Goal: Use online tool/utility: Utilize a website feature to perform a specific function

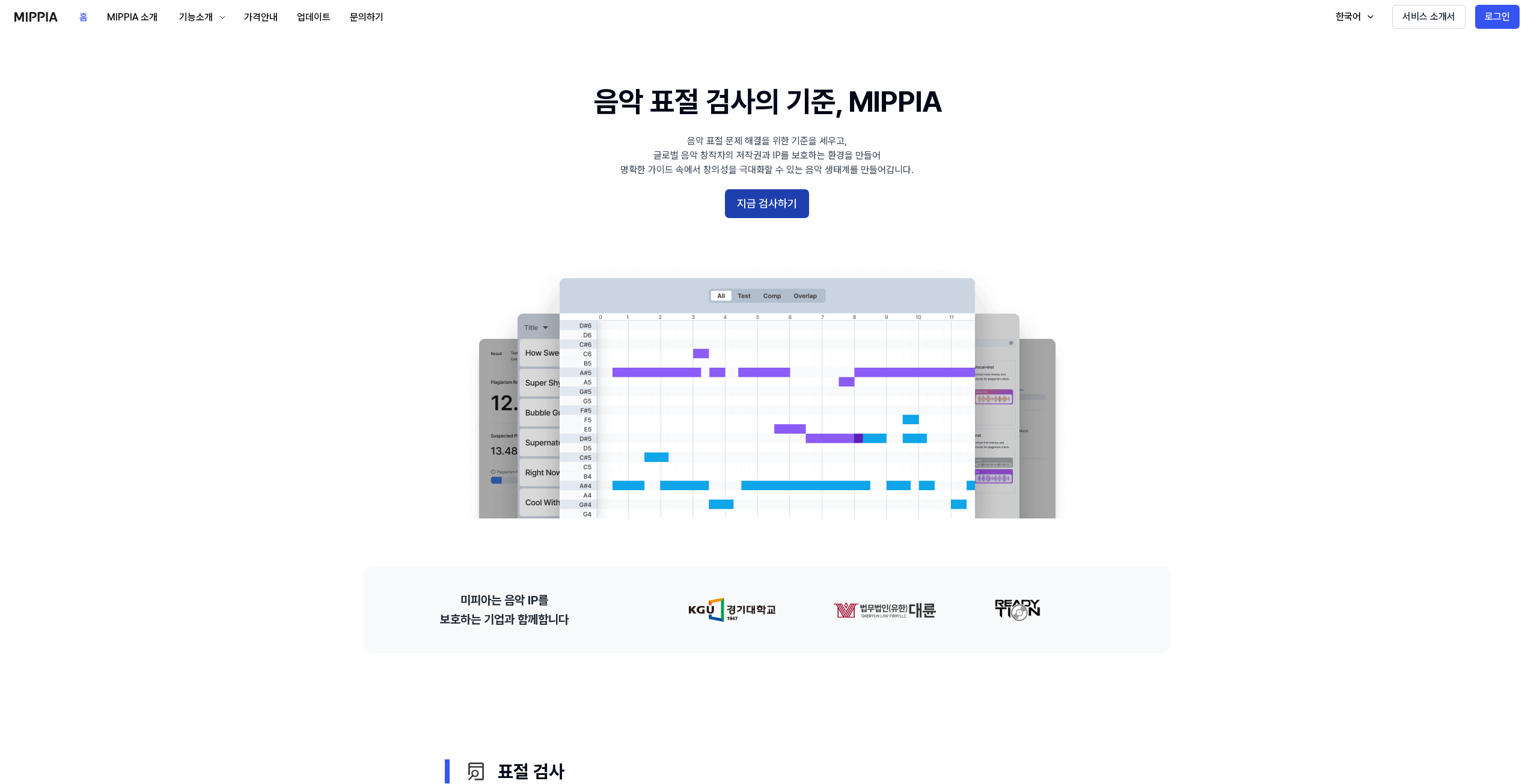
click at [771, 195] on button "지금 검사하기" at bounding box center [767, 203] width 84 height 29
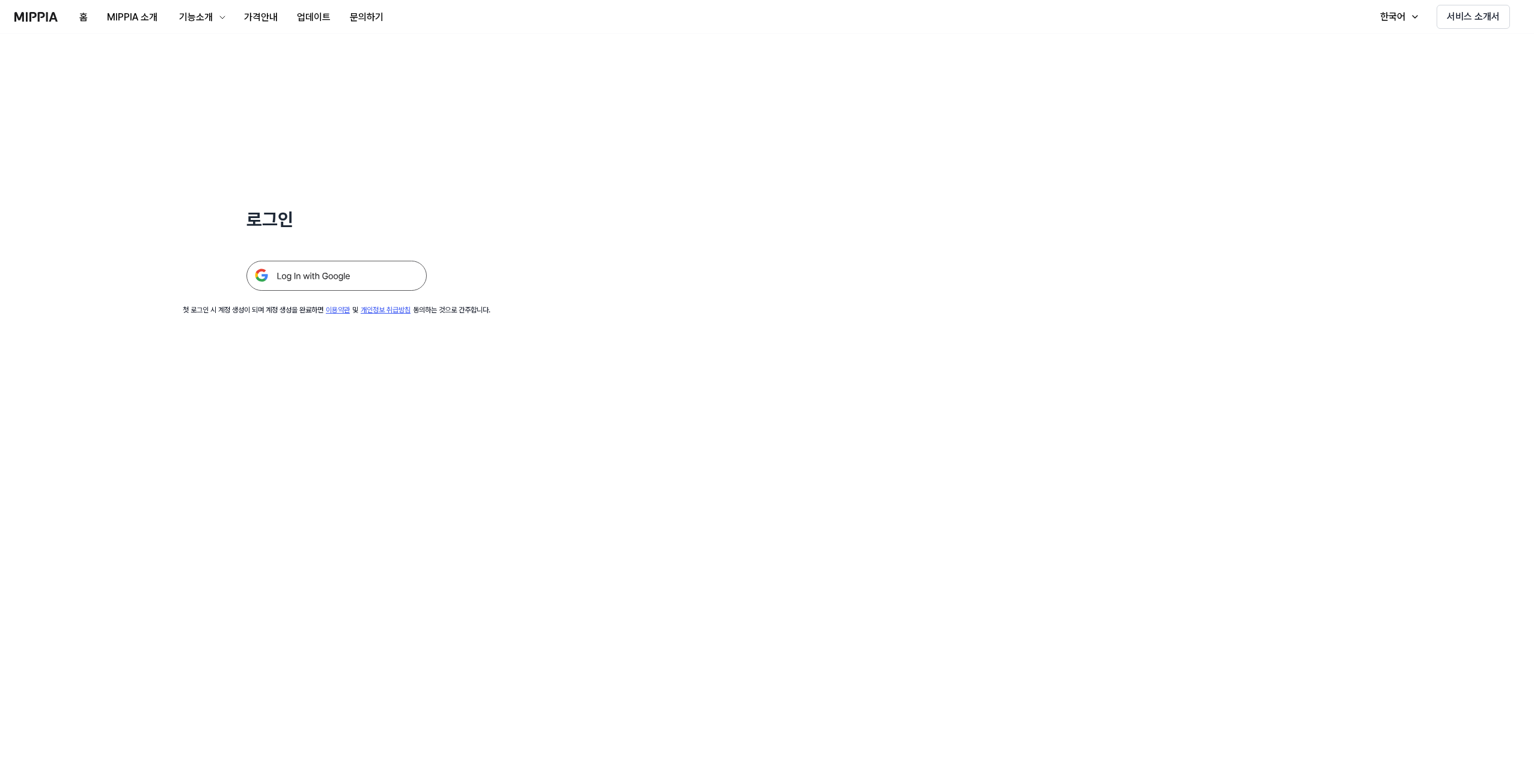
click at [311, 273] on img at bounding box center [336, 275] width 181 height 30
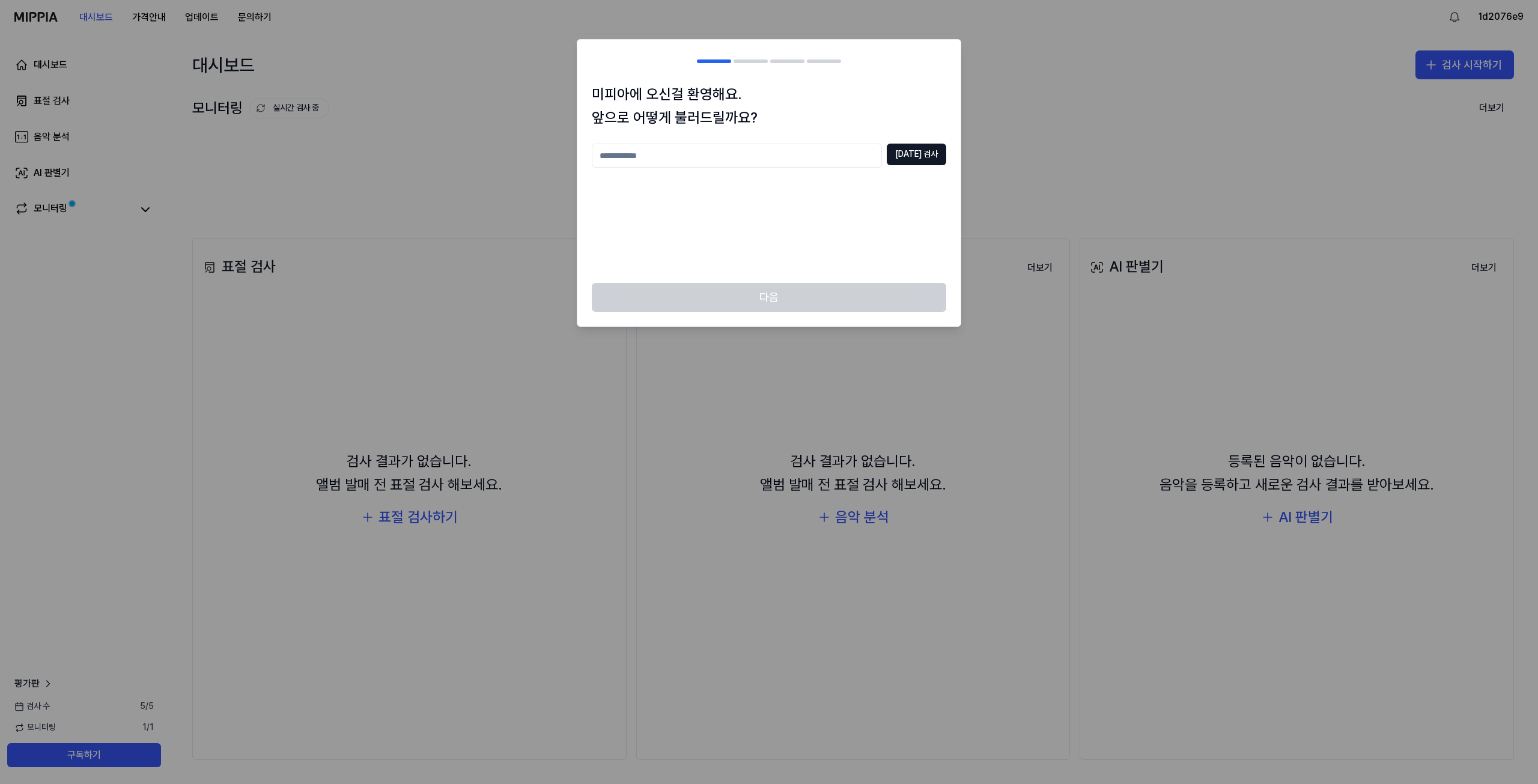
click at [732, 158] on input "text" at bounding box center [737, 156] width 290 height 24
type input "*"
type input "*****"
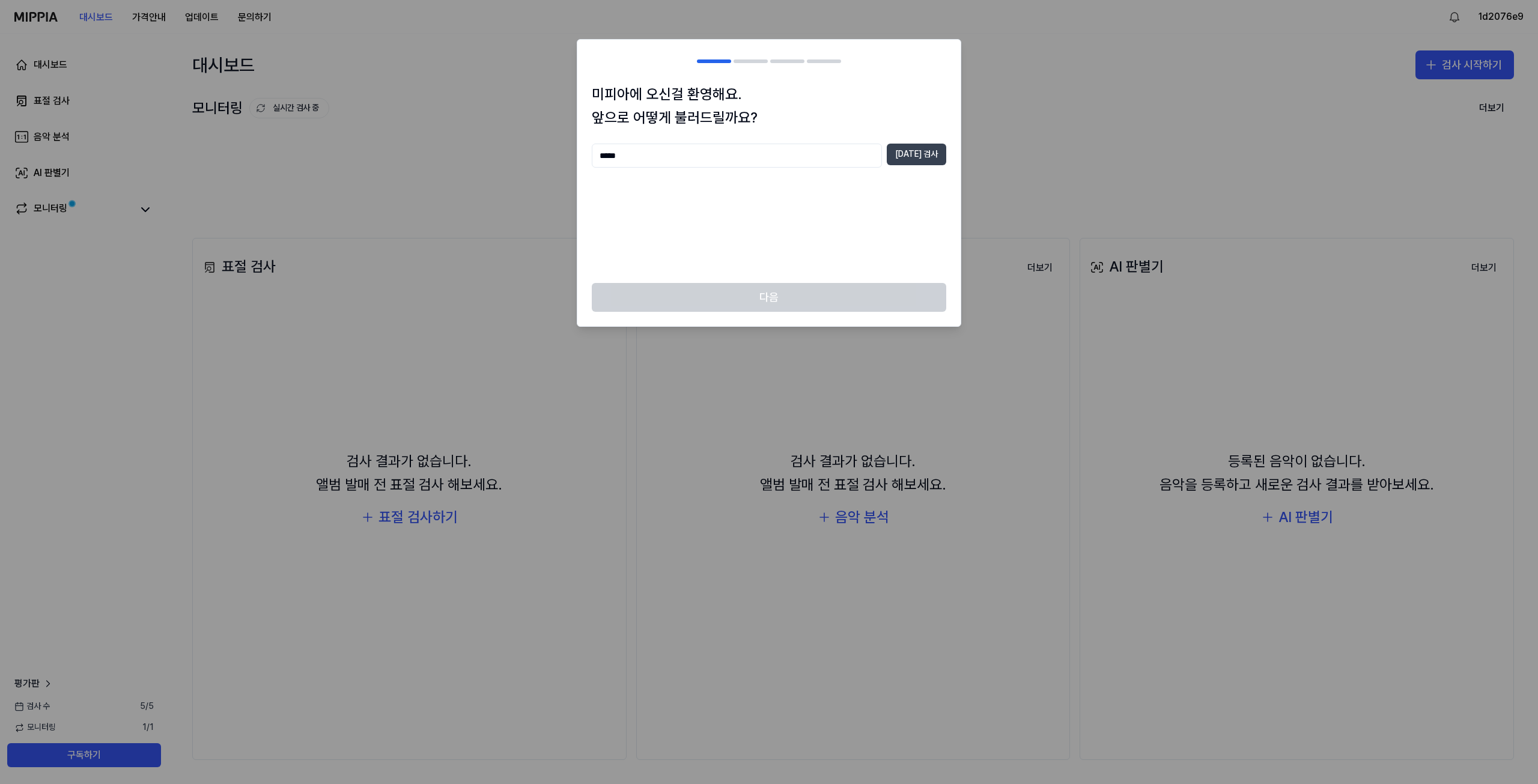
click at [906, 158] on button "중복 검사" at bounding box center [916, 154] width 59 height 21
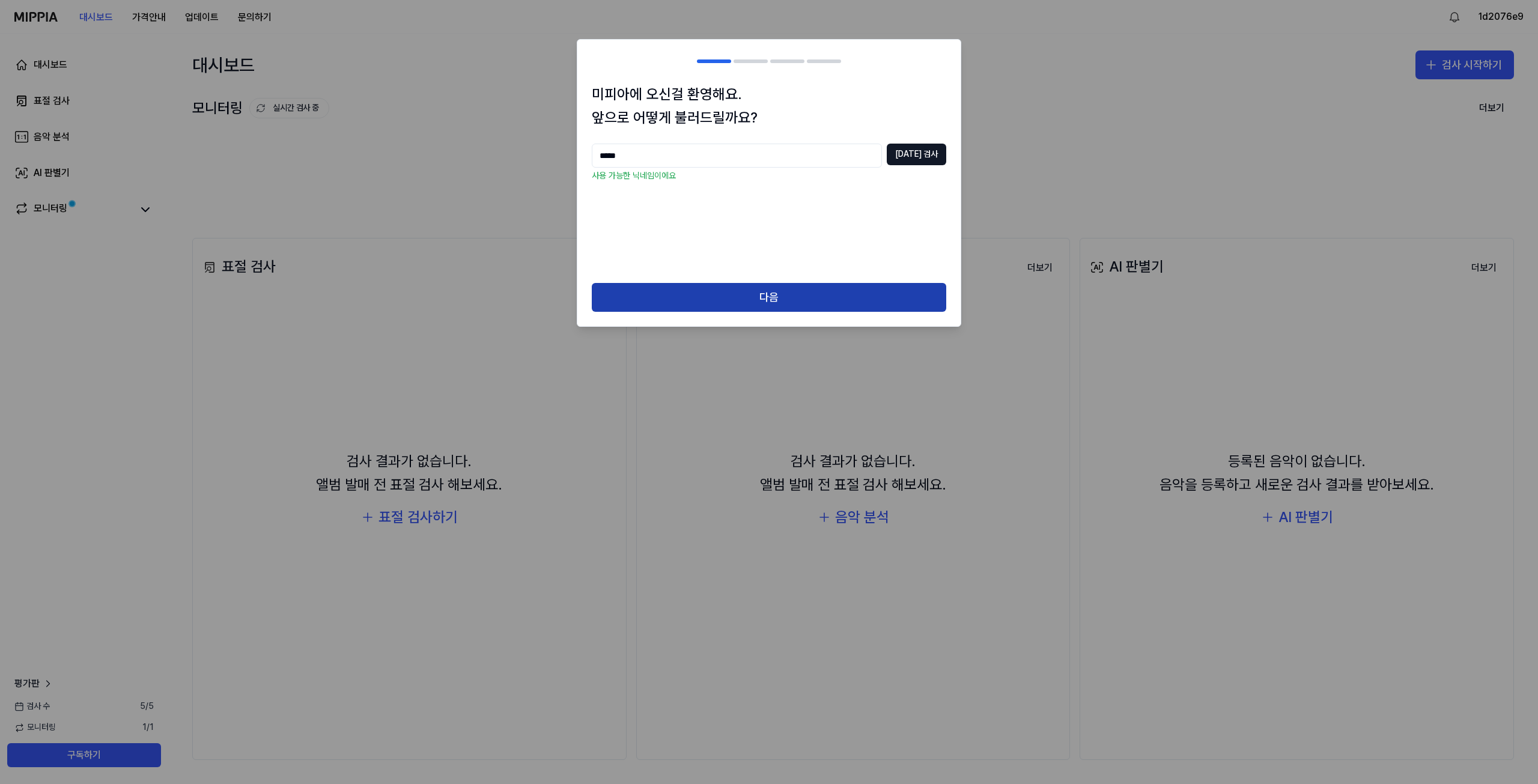
click at [810, 287] on button "다음" at bounding box center [769, 297] width 355 height 29
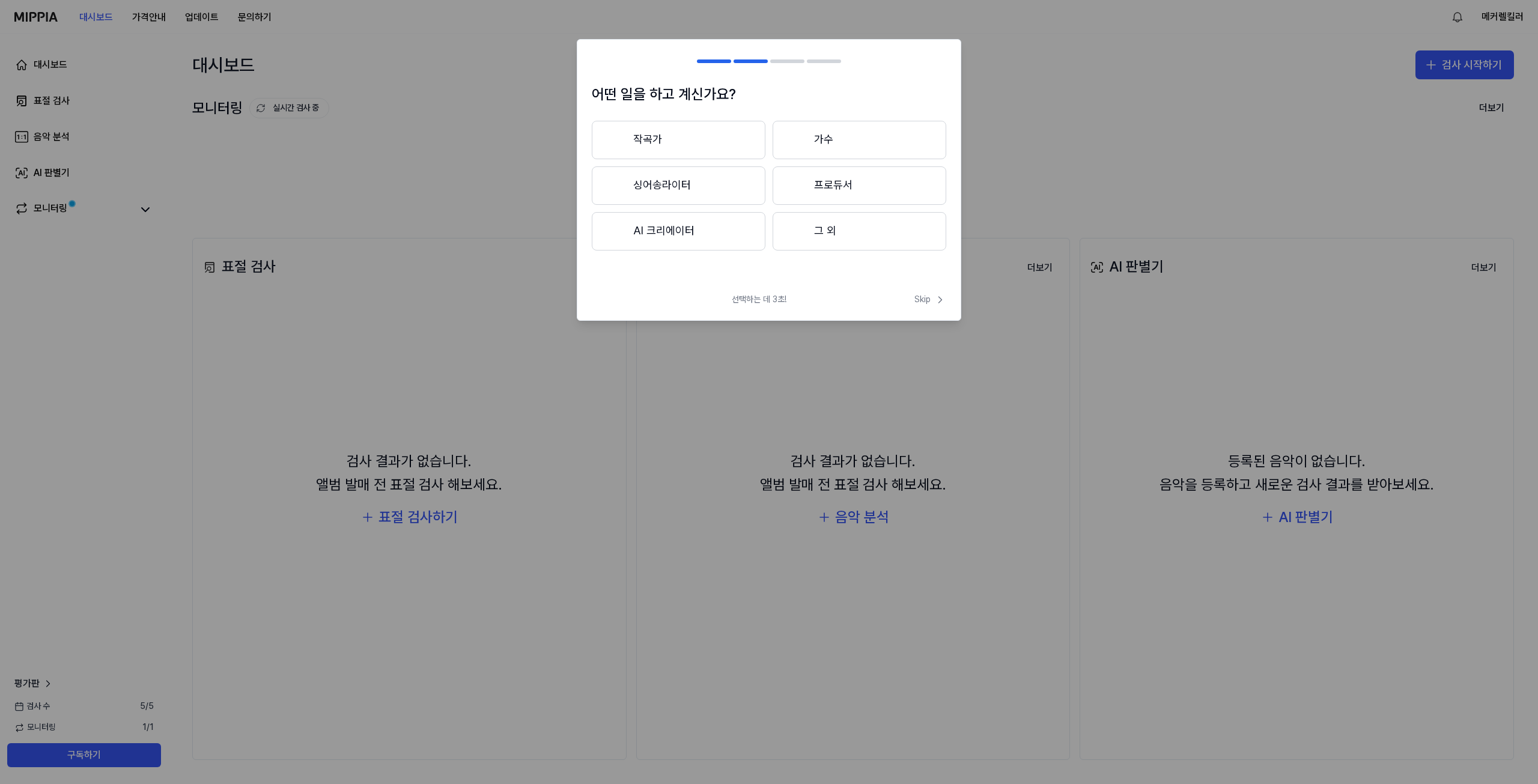
click at [702, 138] on button "작곡가" at bounding box center [678, 140] width 173 height 39
click at [839, 188] on button "3년 이상" at bounding box center [859, 186] width 173 height 40
click at [675, 143] on button "대중가요" at bounding box center [678, 140] width 173 height 39
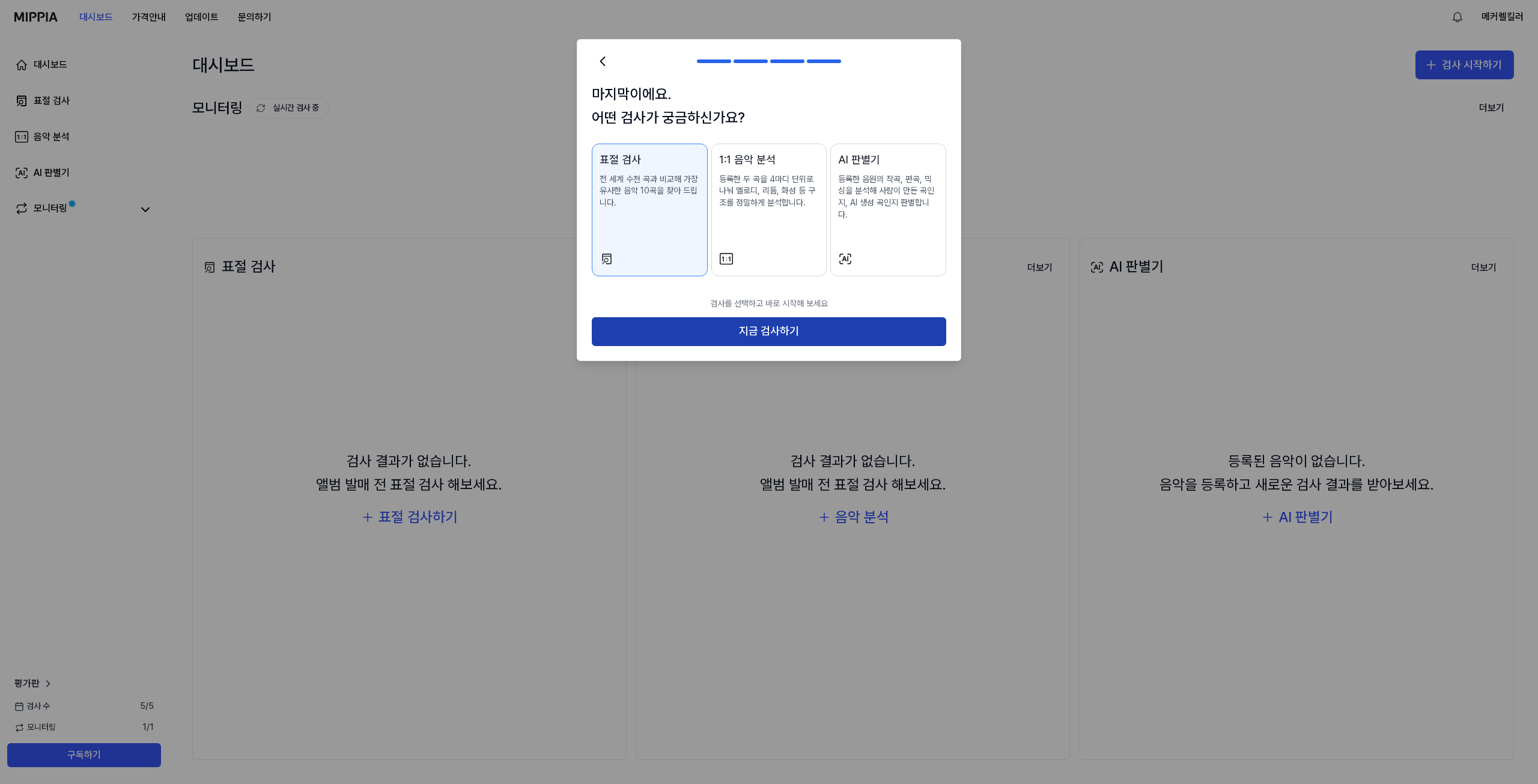
click at [761, 317] on button "지금 검사하기" at bounding box center [769, 332] width 355 height 29
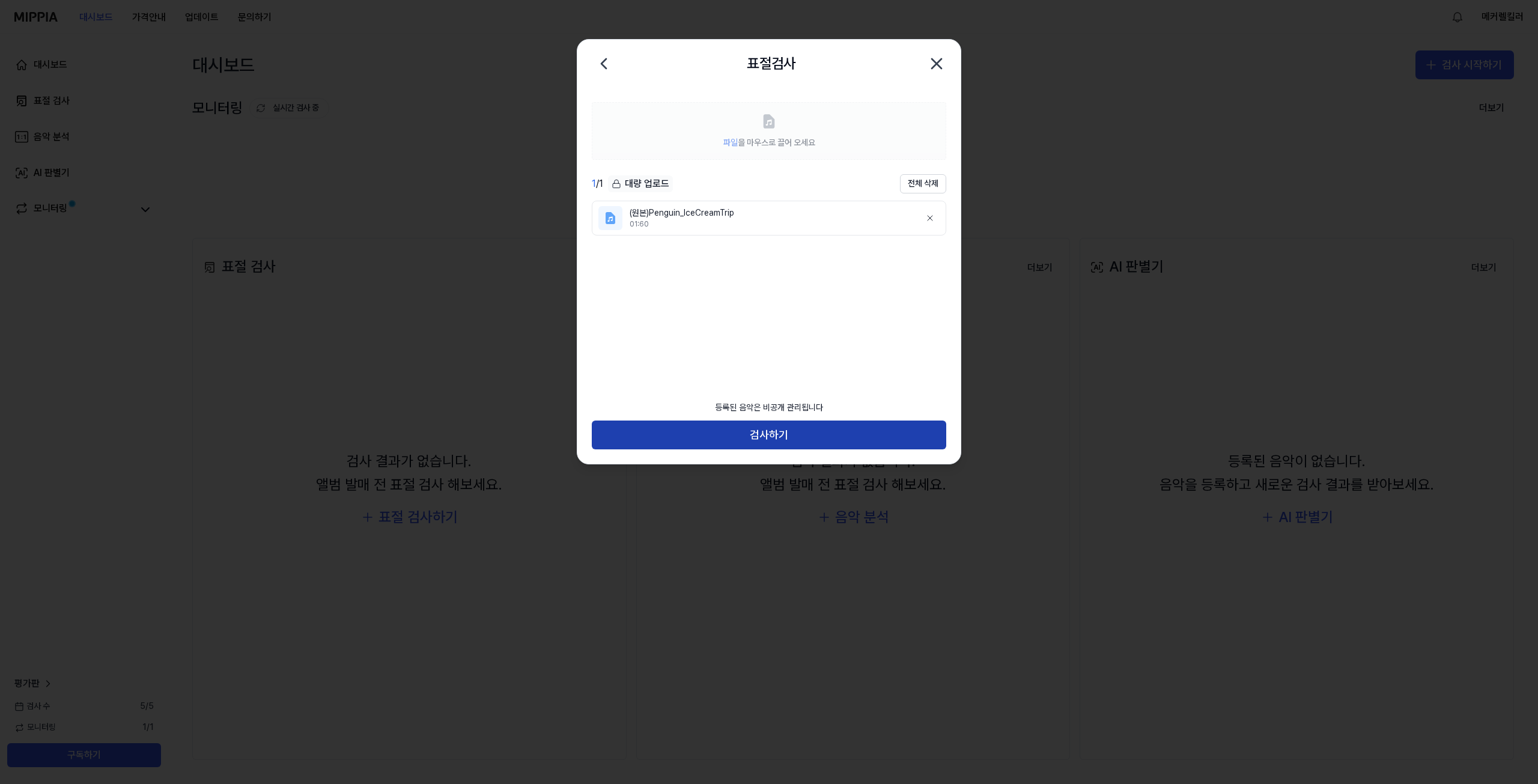
click at [793, 432] on button "검사하기" at bounding box center [769, 434] width 355 height 29
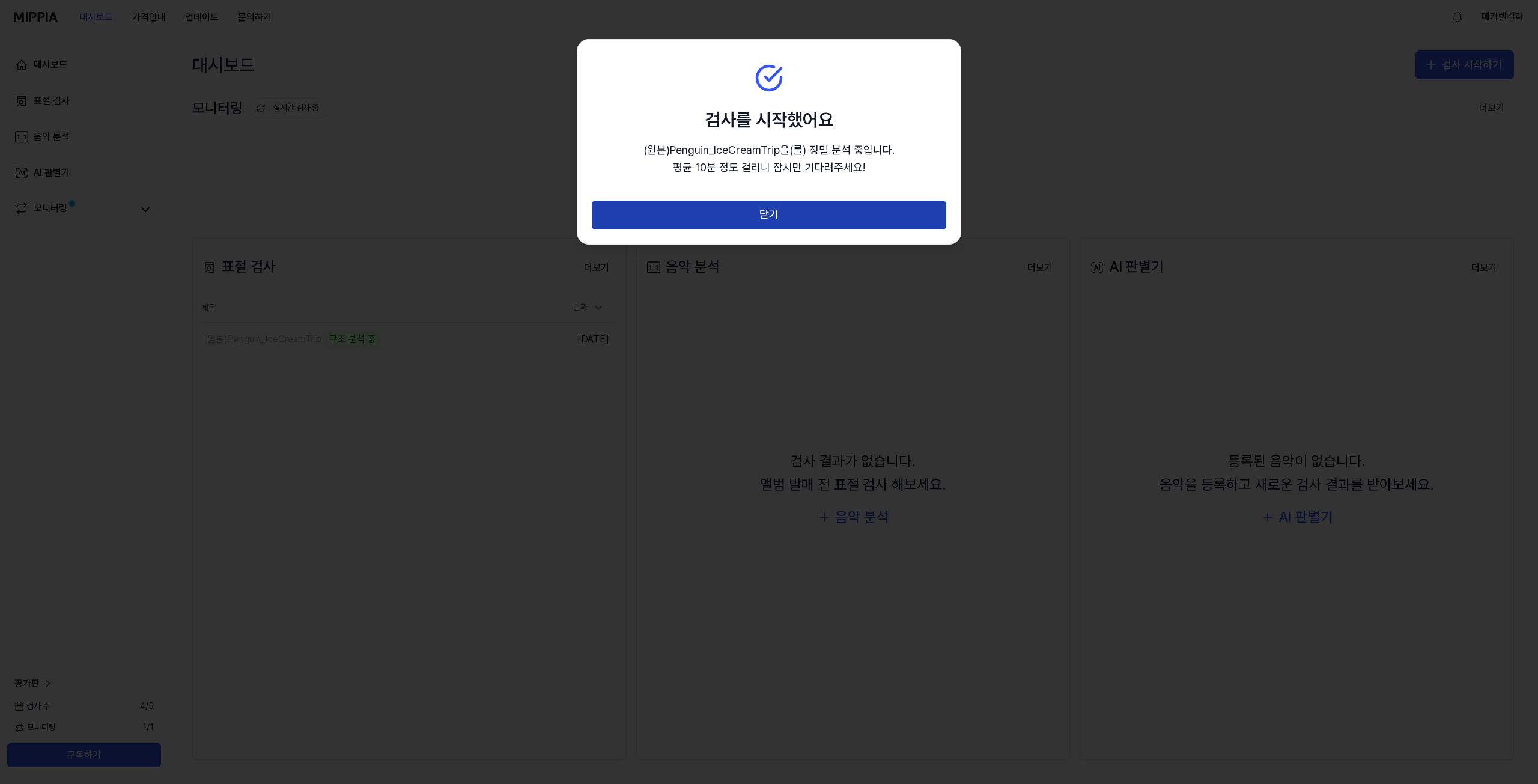
click at [767, 217] on button "닫기" at bounding box center [769, 215] width 355 height 29
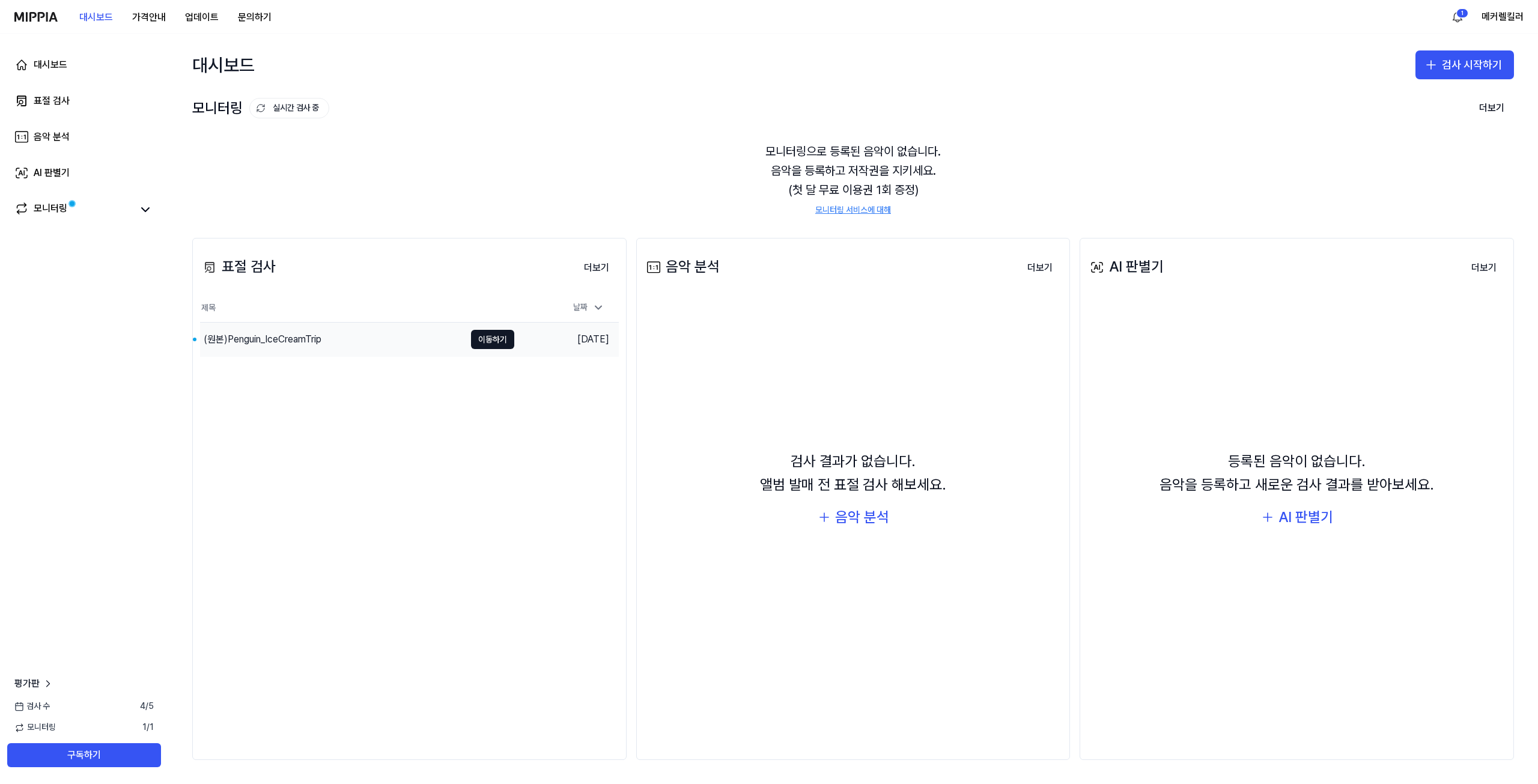
click at [350, 340] on div "(원본)Penguin_IceCreamTrip" at bounding box center [332, 339] width 265 height 34
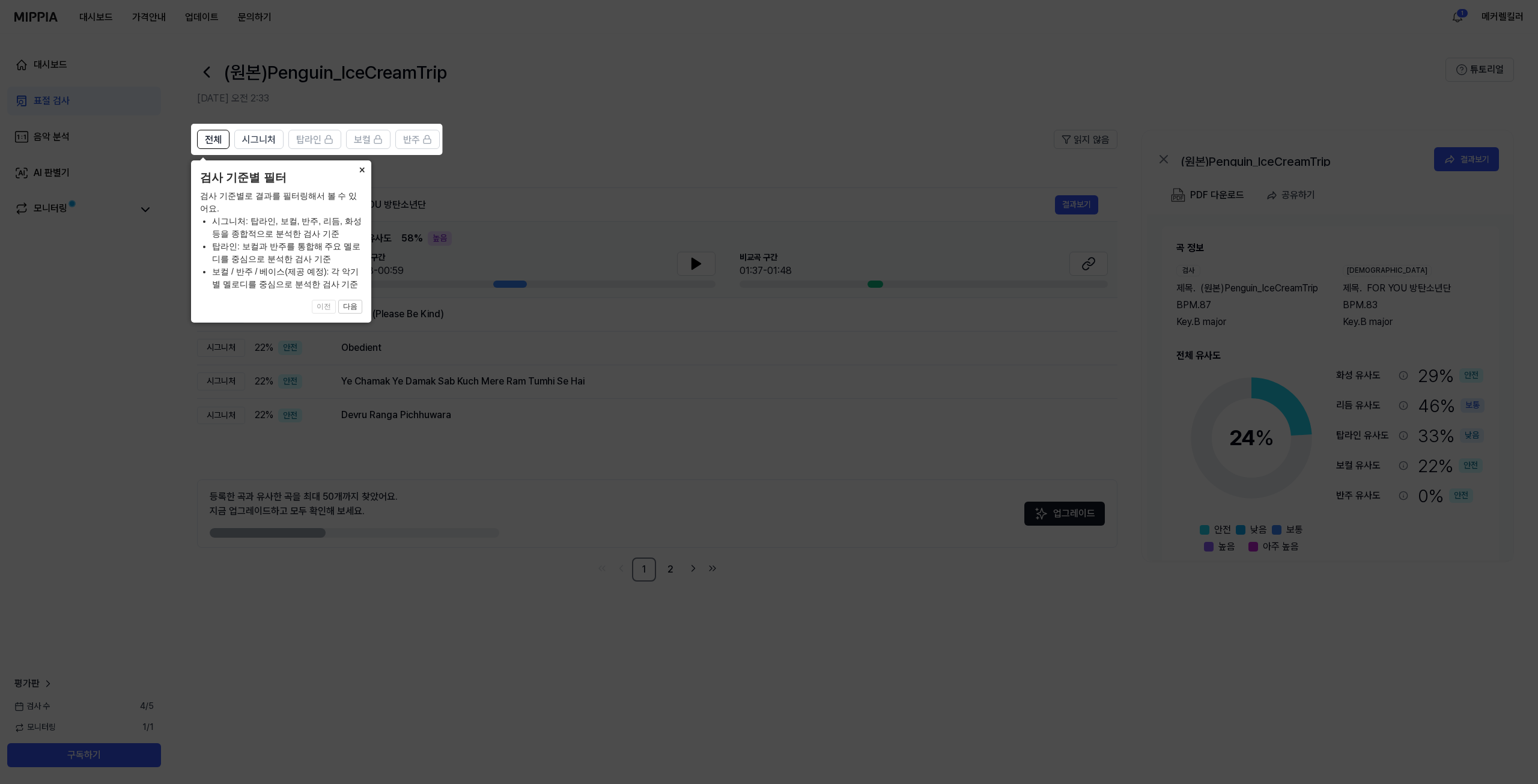
click at [360, 169] on button "×" at bounding box center [361, 169] width 19 height 17
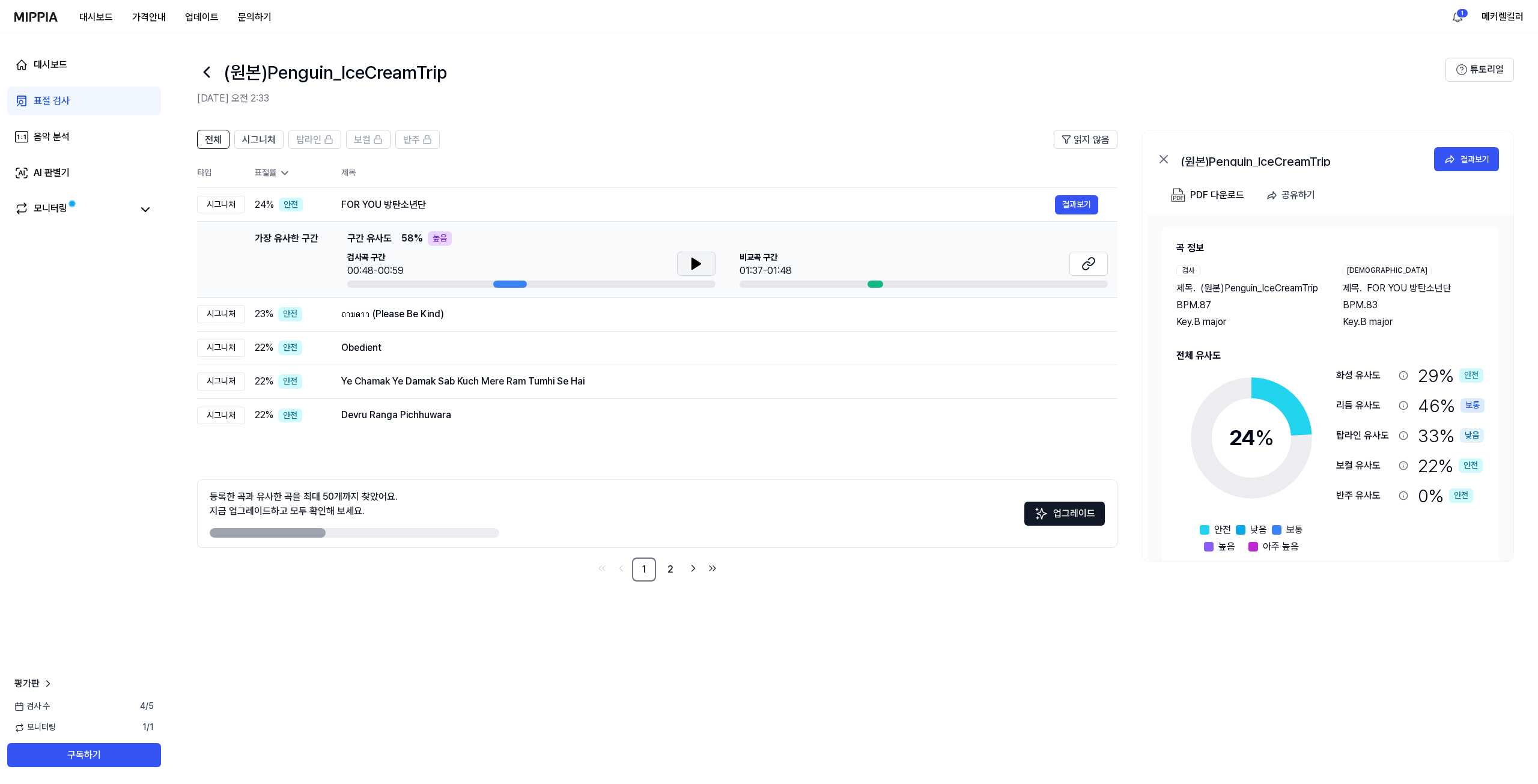
click at [704, 266] on button at bounding box center [697, 264] width 39 height 24
drag, startPoint x: 500, startPoint y: 284, endPoint x: 470, endPoint y: 285, distance: 30.0
click at [470, 285] on div at bounding box center [532, 284] width 368 height 7
drag, startPoint x: 517, startPoint y: 286, endPoint x: 477, endPoint y: 284, distance: 40.0
click at [477, 284] on div at bounding box center [532, 284] width 368 height 7
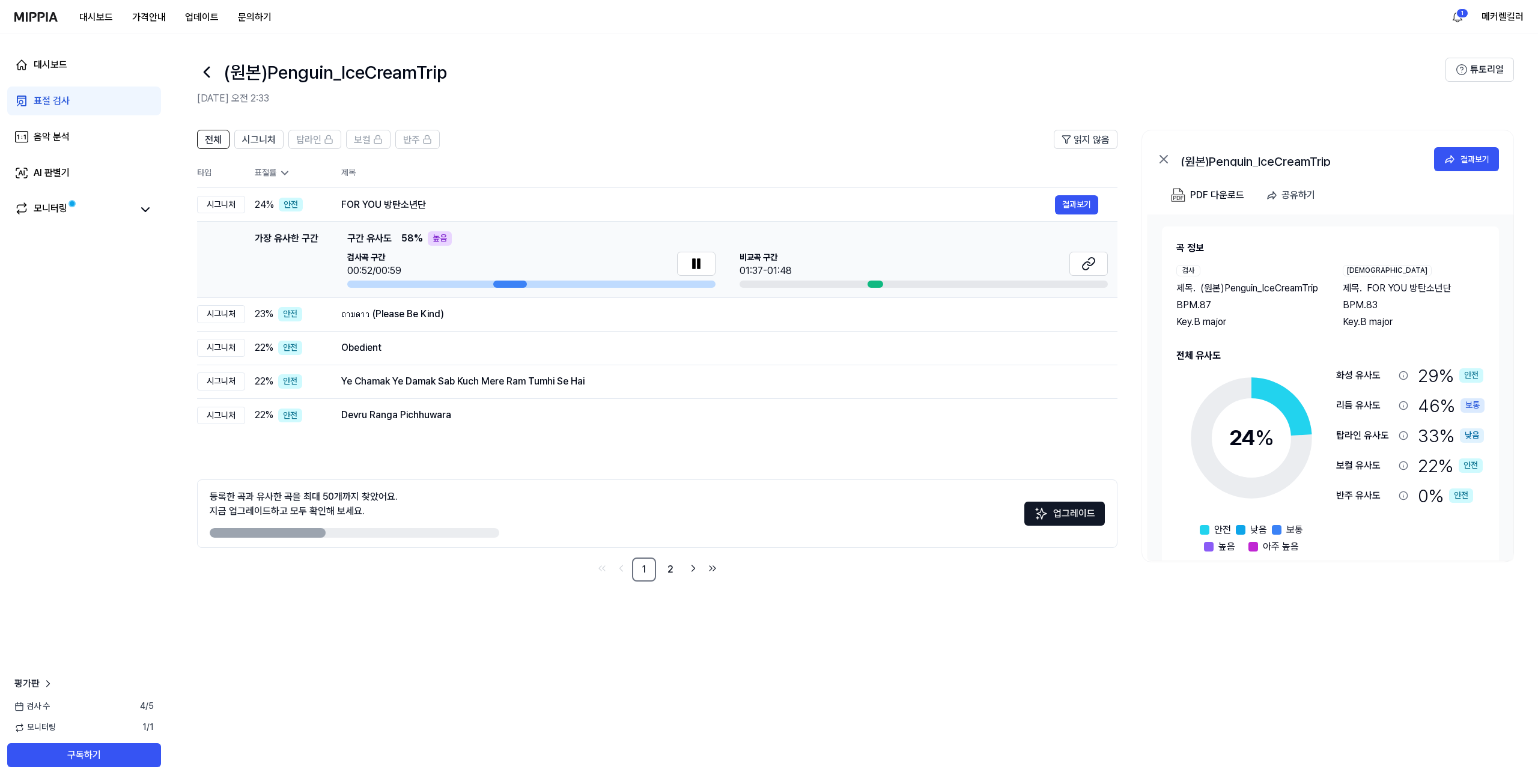
drag, startPoint x: 506, startPoint y: 283, endPoint x: 478, endPoint y: 280, distance: 28.2
click at [478, 280] on div at bounding box center [532, 284] width 368 height 7
click at [879, 262] on div "비교곡 구간 01:37-01:48" at bounding box center [924, 265] width 368 height 26
click at [1082, 264] on icon at bounding box center [1089, 264] width 14 height 14
click at [1081, 207] on button "결과보기" at bounding box center [1077, 205] width 44 height 19
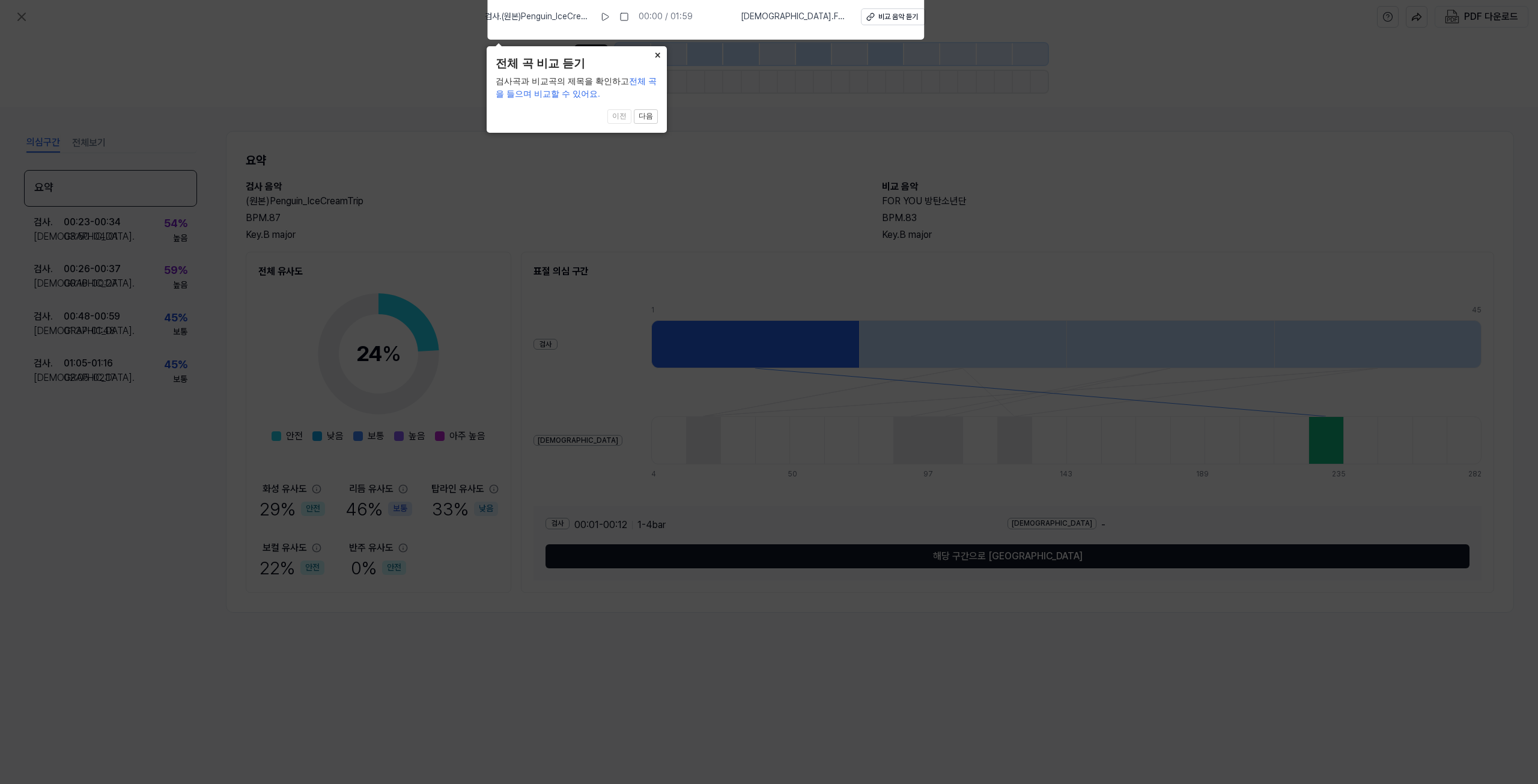
click at [658, 52] on button "×" at bounding box center [657, 55] width 19 height 17
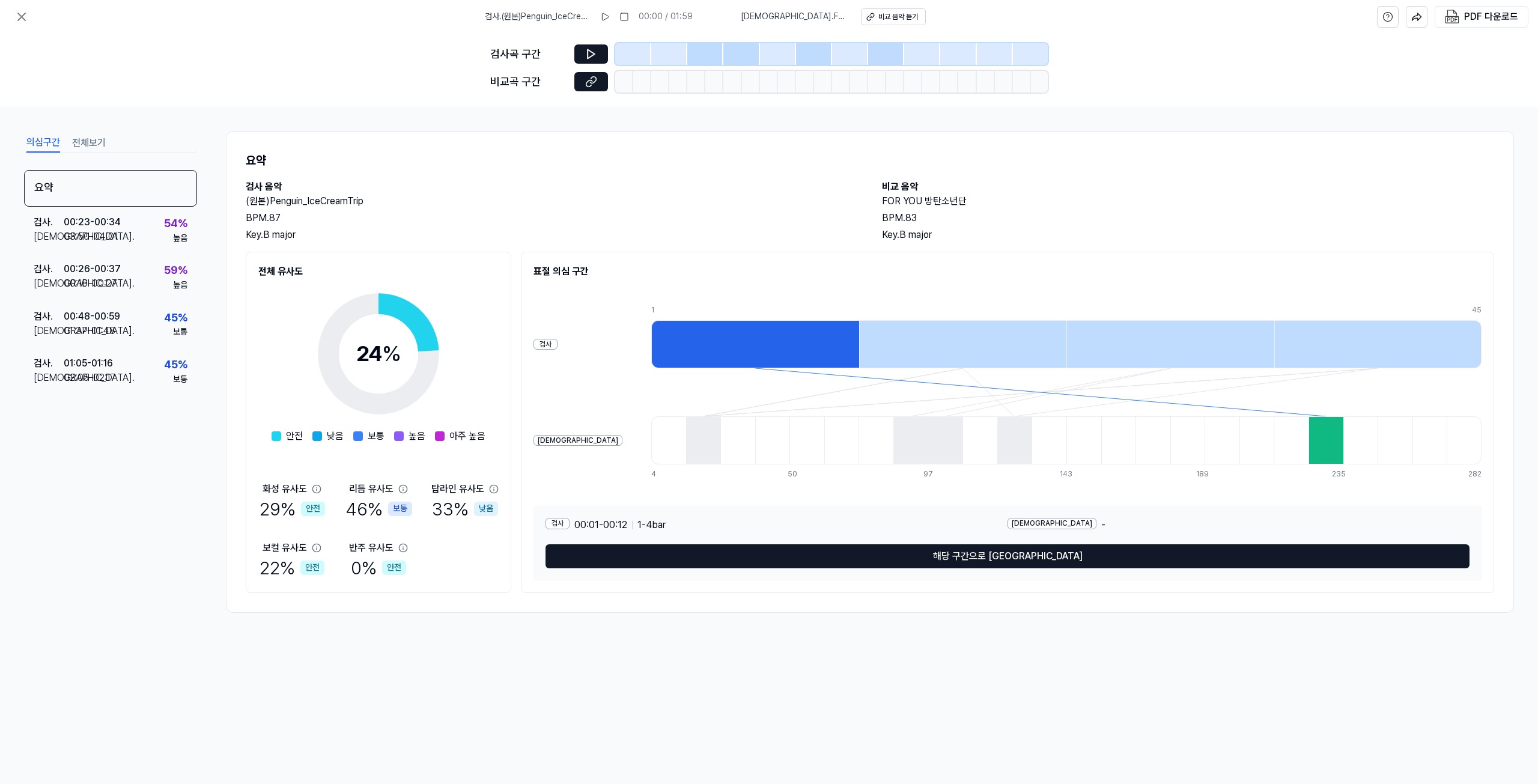
click at [397, 508] on div "보통" at bounding box center [400, 509] width 24 height 14
drag, startPoint x: 707, startPoint y: 337, endPoint x: 682, endPoint y: 342, distance: 25.5
click at [684, 342] on div at bounding box center [755, 344] width 208 height 48
click at [652, 340] on div at bounding box center [755, 344] width 208 height 48
click at [931, 348] on div at bounding box center [963, 344] width 208 height 48
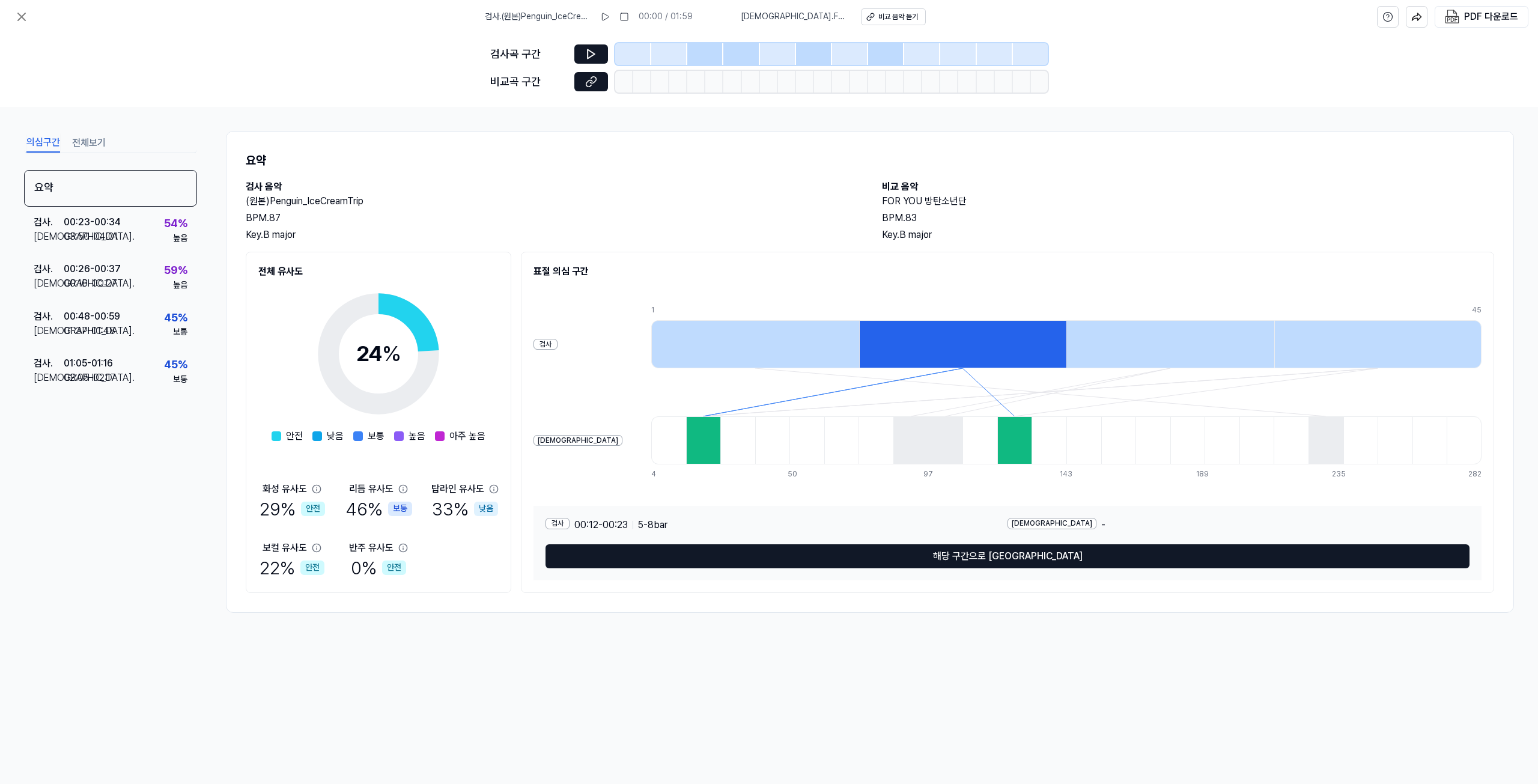
click at [672, 344] on div at bounding box center [755, 344] width 208 height 48
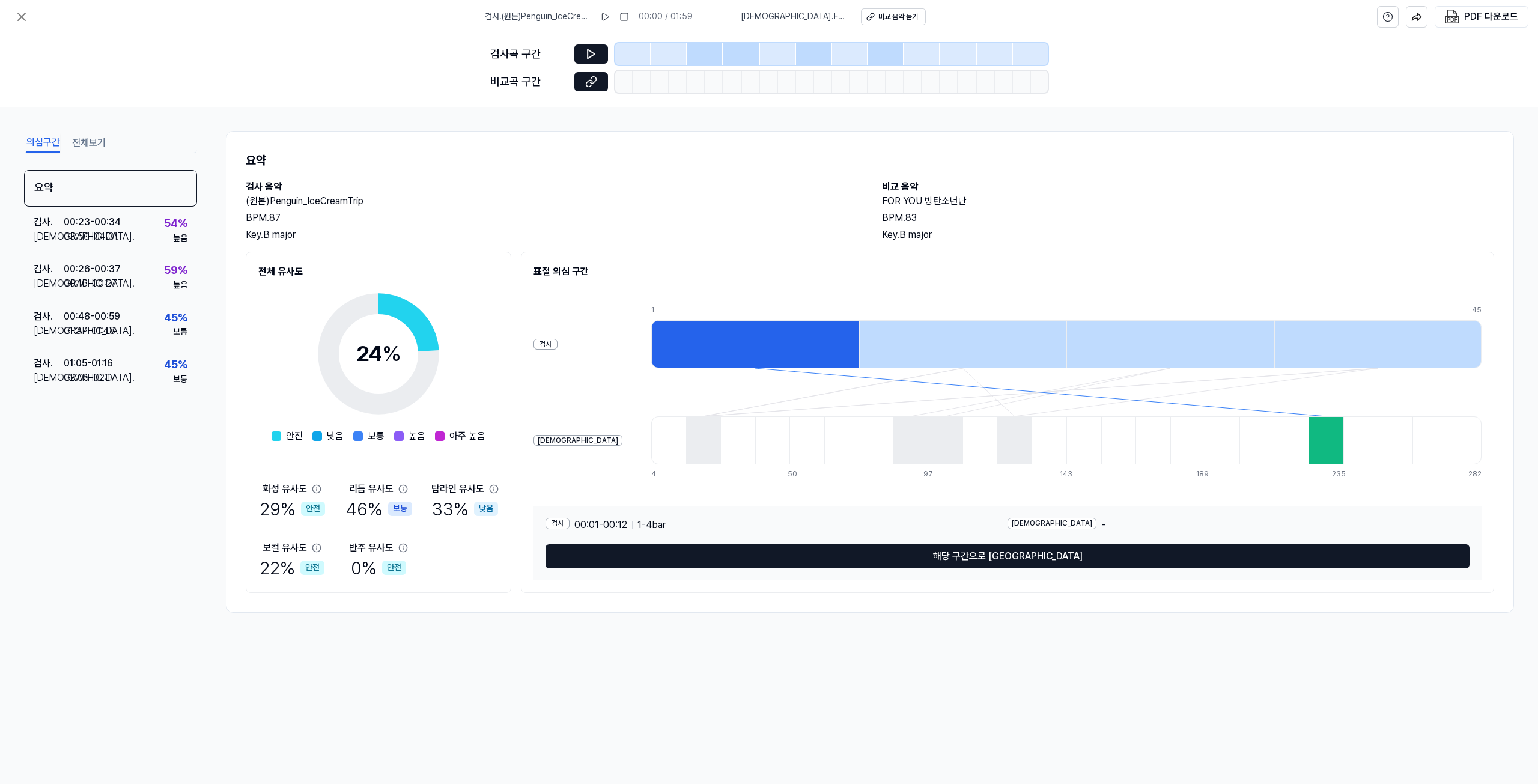
click at [931, 329] on div at bounding box center [963, 344] width 208 height 48
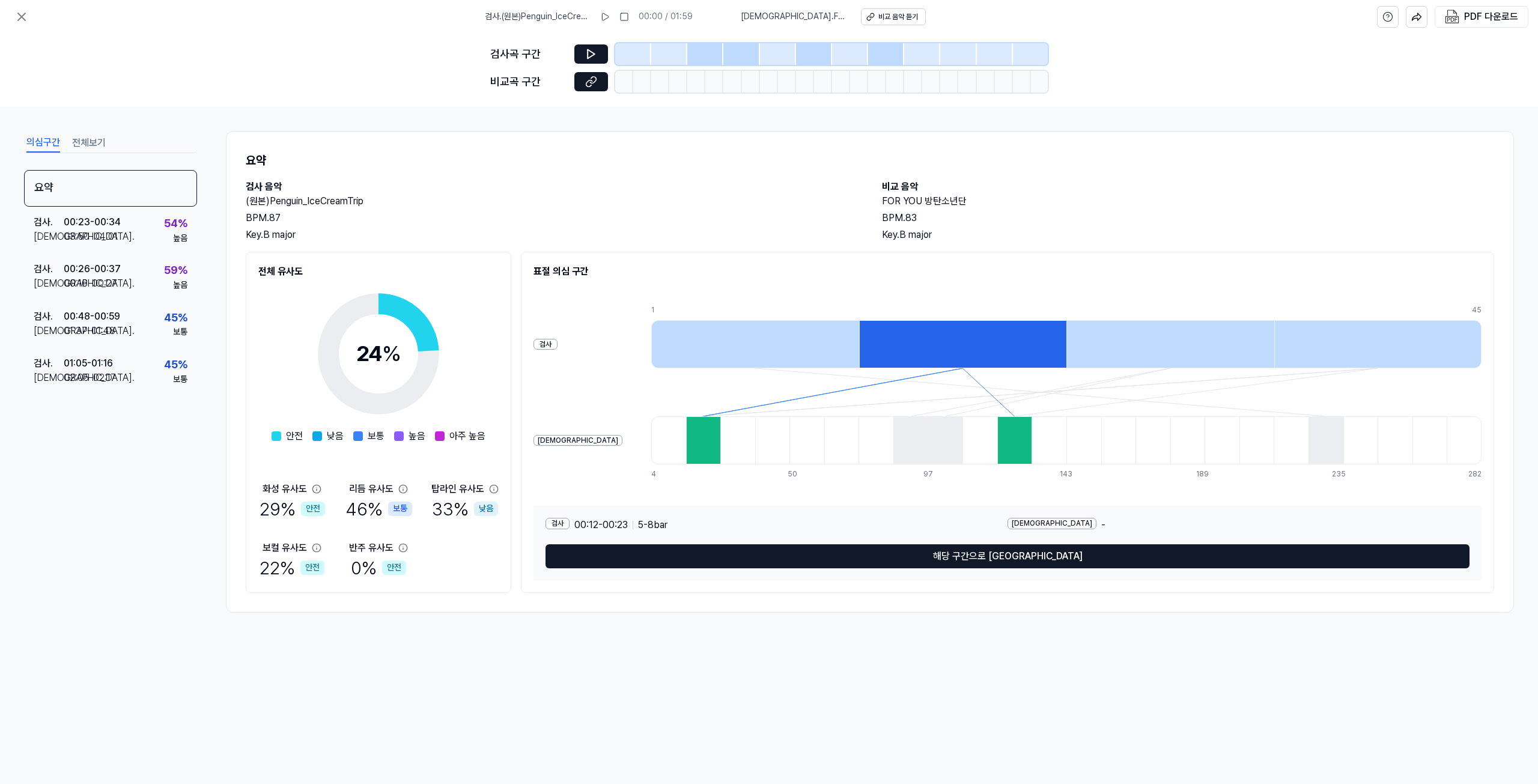
click at [1134, 325] on div at bounding box center [1170, 344] width 208 height 48
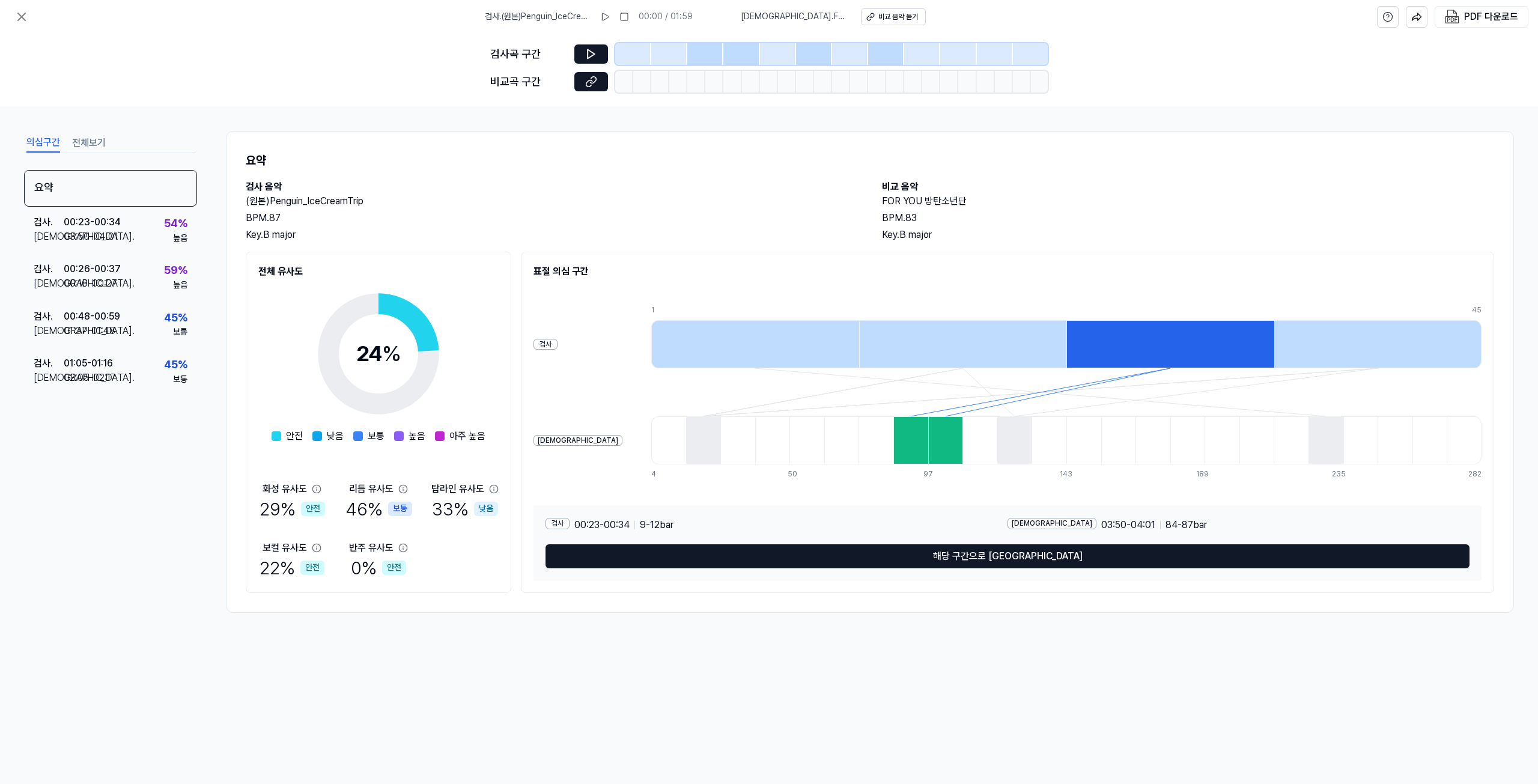
click at [1278, 327] on div at bounding box center [1378, 344] width 208 height 48
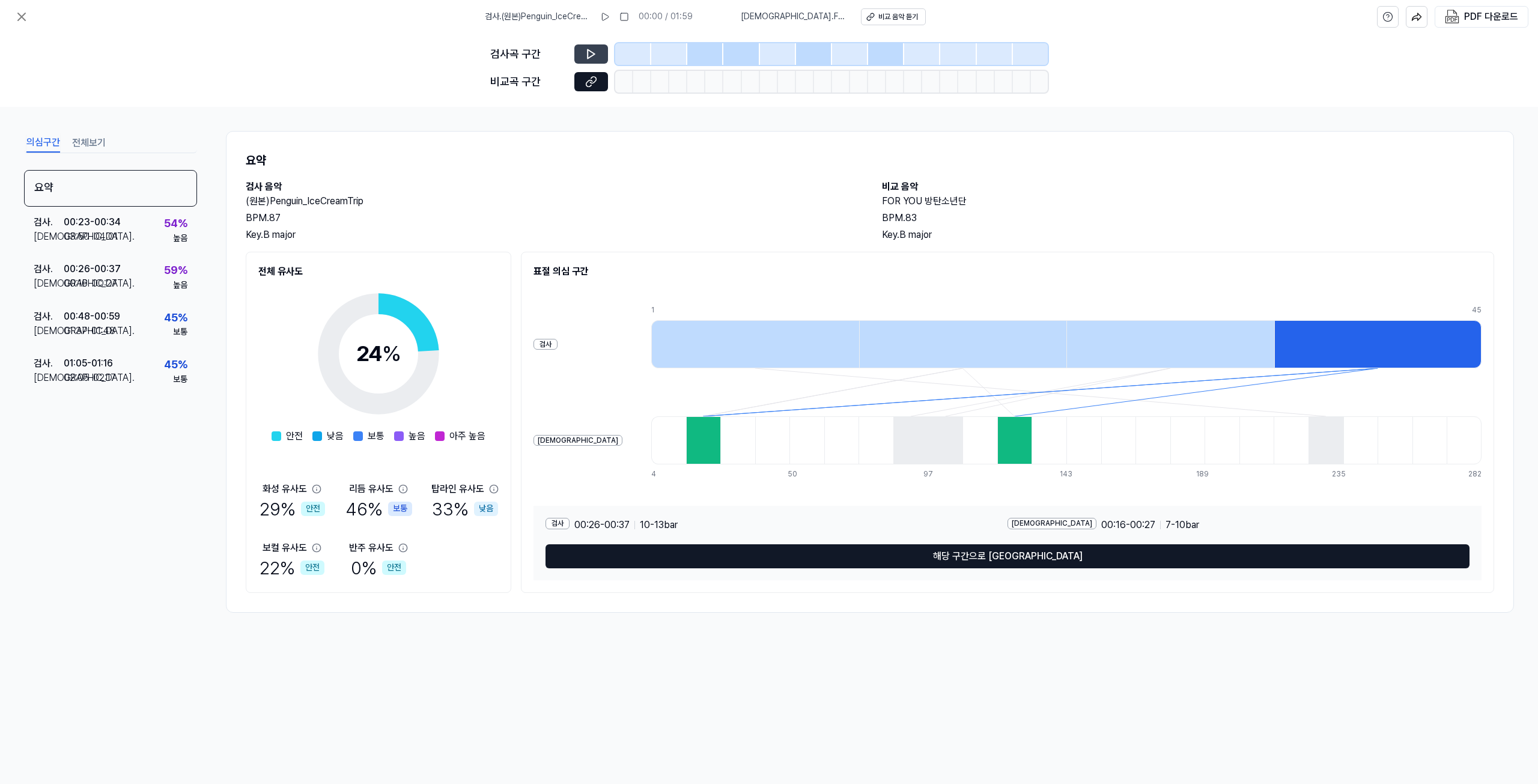
click at [594, 50] on icon at bounding box center [591, 54] width 12 height 12
click at [592, 82] on icon at bounding box center [593, 79] width 6 height 6
click at [378, 366] on div "24 %" at bounding box center [378, 353] width 45 height 32
click at [65, 226] on div "00:23 - 00:34" at bounding box center [92, 222] width 57 height 14
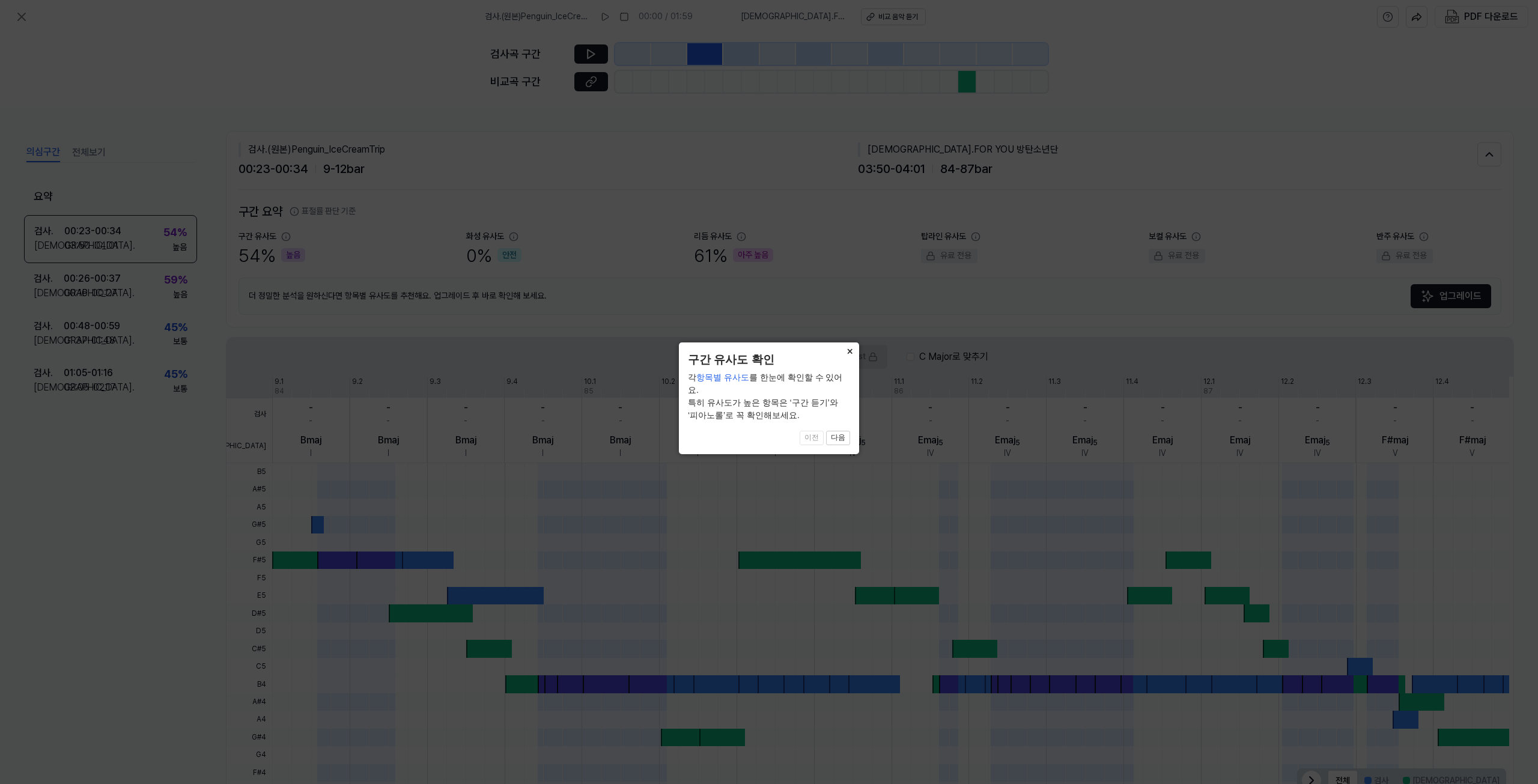
click at [841, 354] on button "×" at bounding box center [849, 351] width 19 height 17
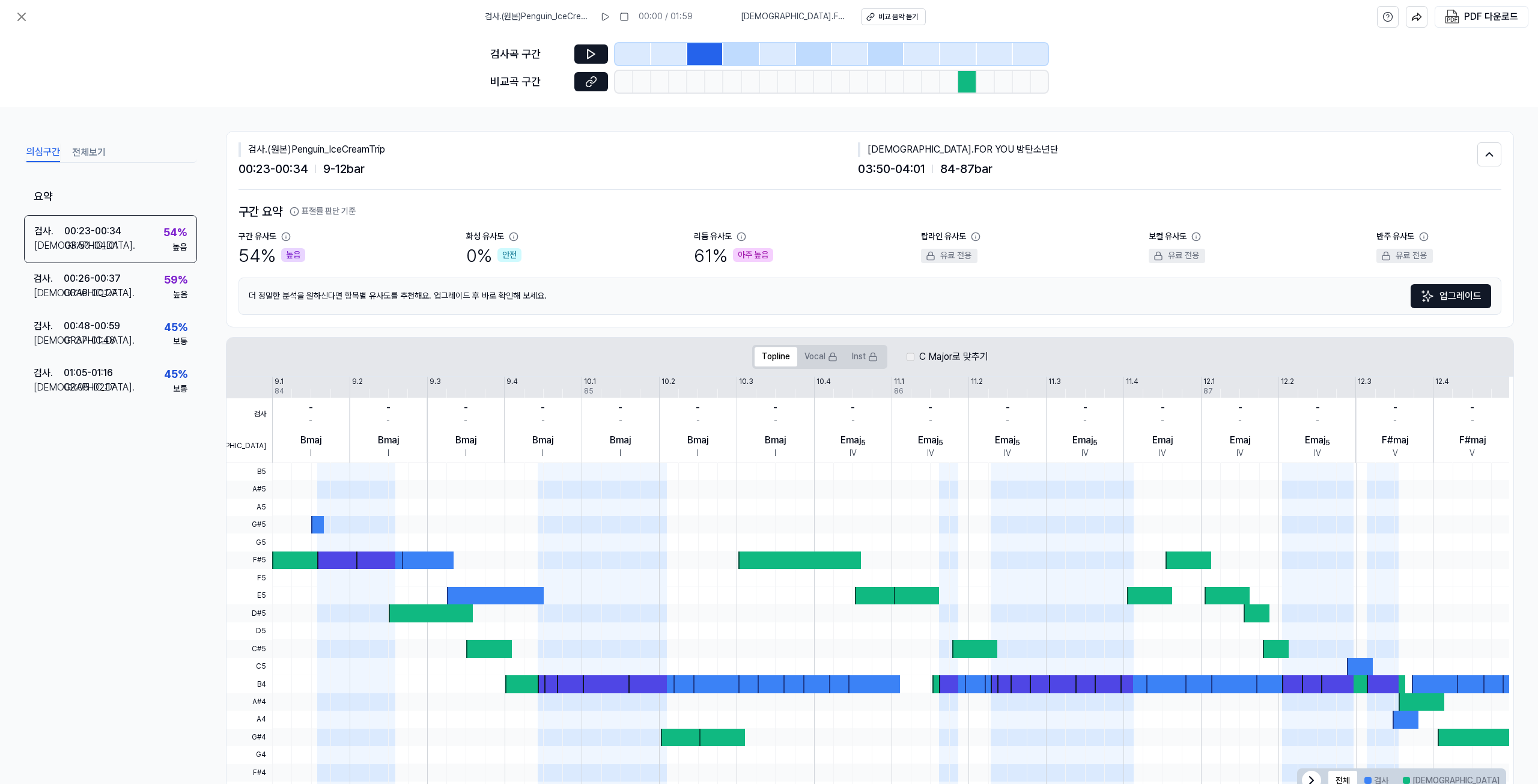
click at [63, 153] on div "의심구간 전체보기" at bounding box center [111, 151] width 173 height 22
click at [83, 151] on button "전체보기" at bounding box center [88, 152] width 34 height 19
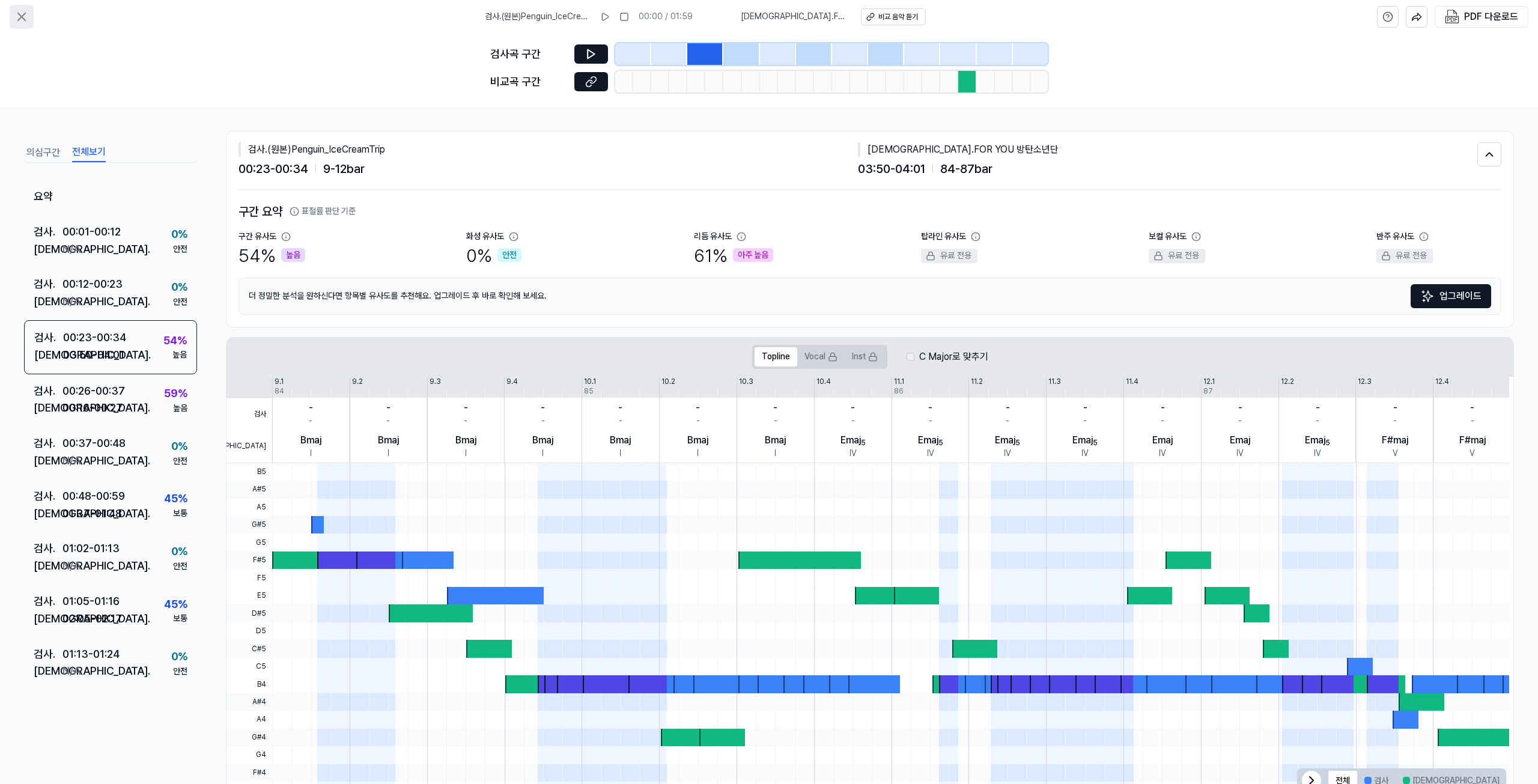
click at [22, 14] on icon at bounding box center [21, 16] width 14 height 14
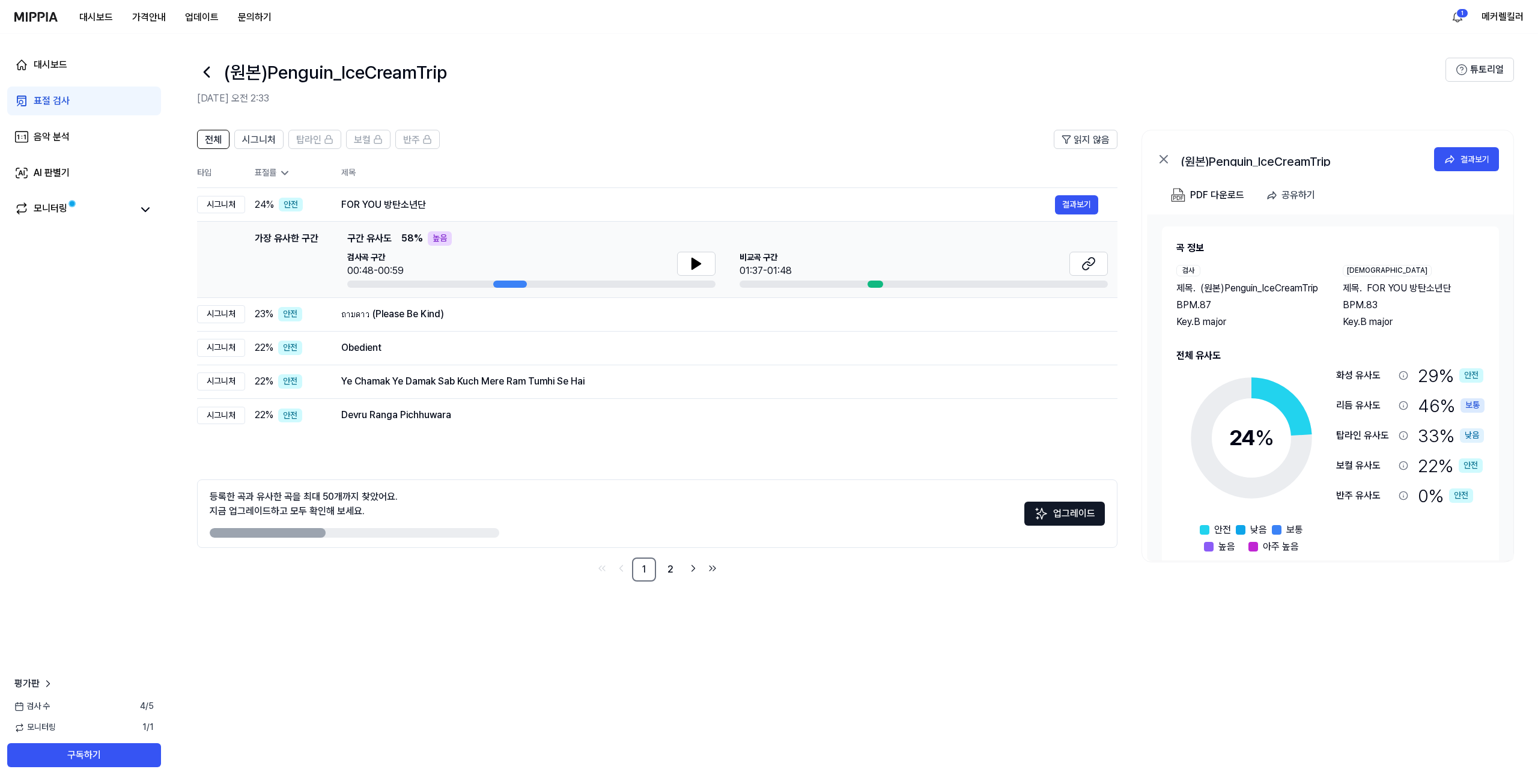
click at [572, 686] on div "전체 시그니처 탑라인 보컬 반주 읽지 않음 전체 시그니처 탑라인 보컬 반주 타입 표절률 제목 표절률 읽지 않음 시그니처 24 % 안전 FOR …" at bounding box center [854, 451] width 1370 height 666
click at [1466, 21] on html "대시보드 가격안내 업데이트 문의하기 1 메커렐킬러 대시보드 표절 검사 음악 분석 AI 판별기 모니터링 평가판 검사 수 4 / 5 모니터링 1 …" at bounding box center [769, 392] width 1538 height 784
click at [1466, 21] on html "대시보드 가격안내 업데이트 문의하기 메커렐킬러 대시보드 표절 검사 음악 분석 AI 판별기 모니터링 평가판 검사 수 4 / 5 모니터링 1 / …" at bounding box center [769, 392] width 1538 height 784
